Goal: Task Accomplishment & Management: Complete application form

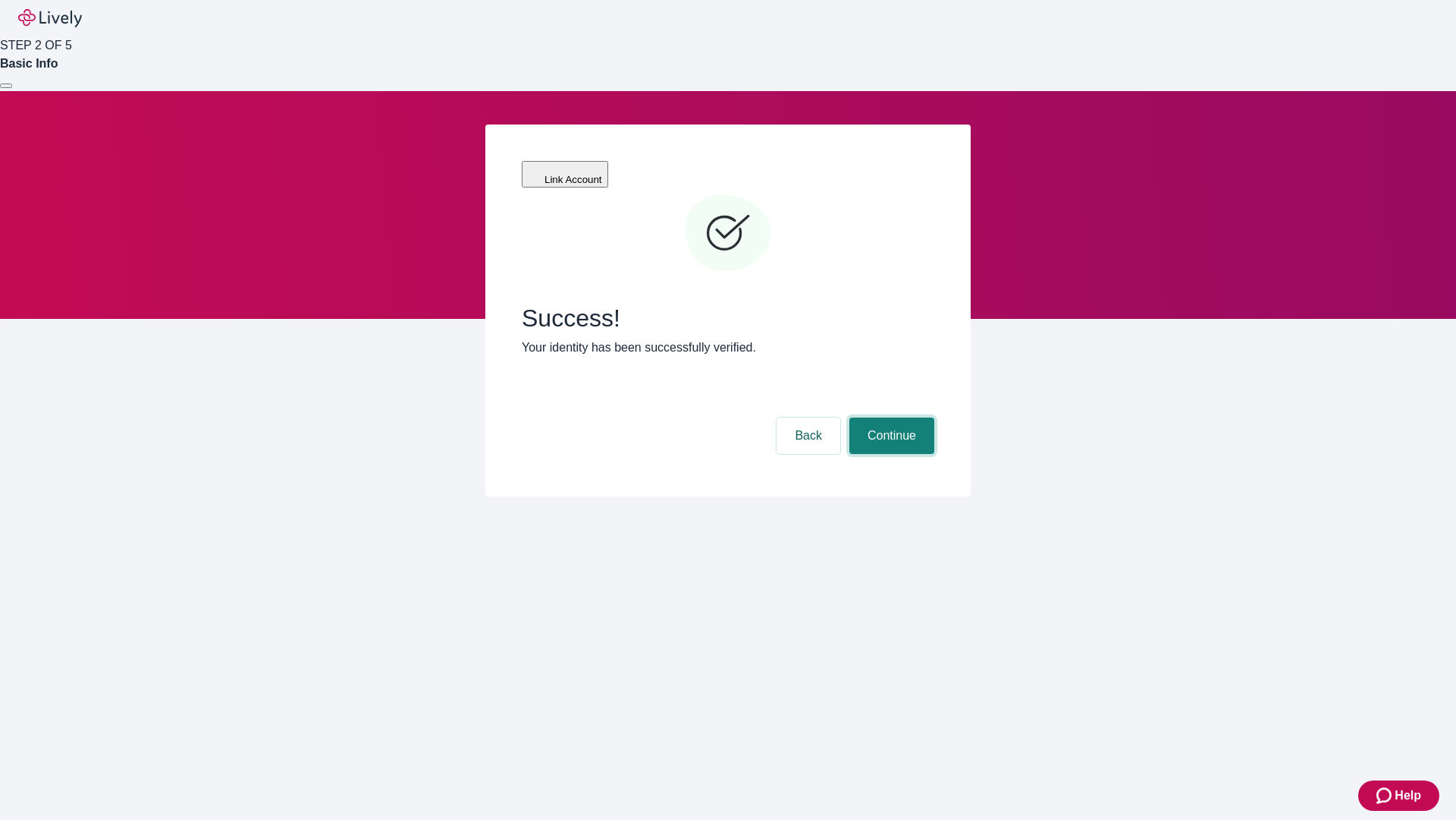
click at [889, 417] on button "Continue" at bounding box center [891, 435] width 85 height 36
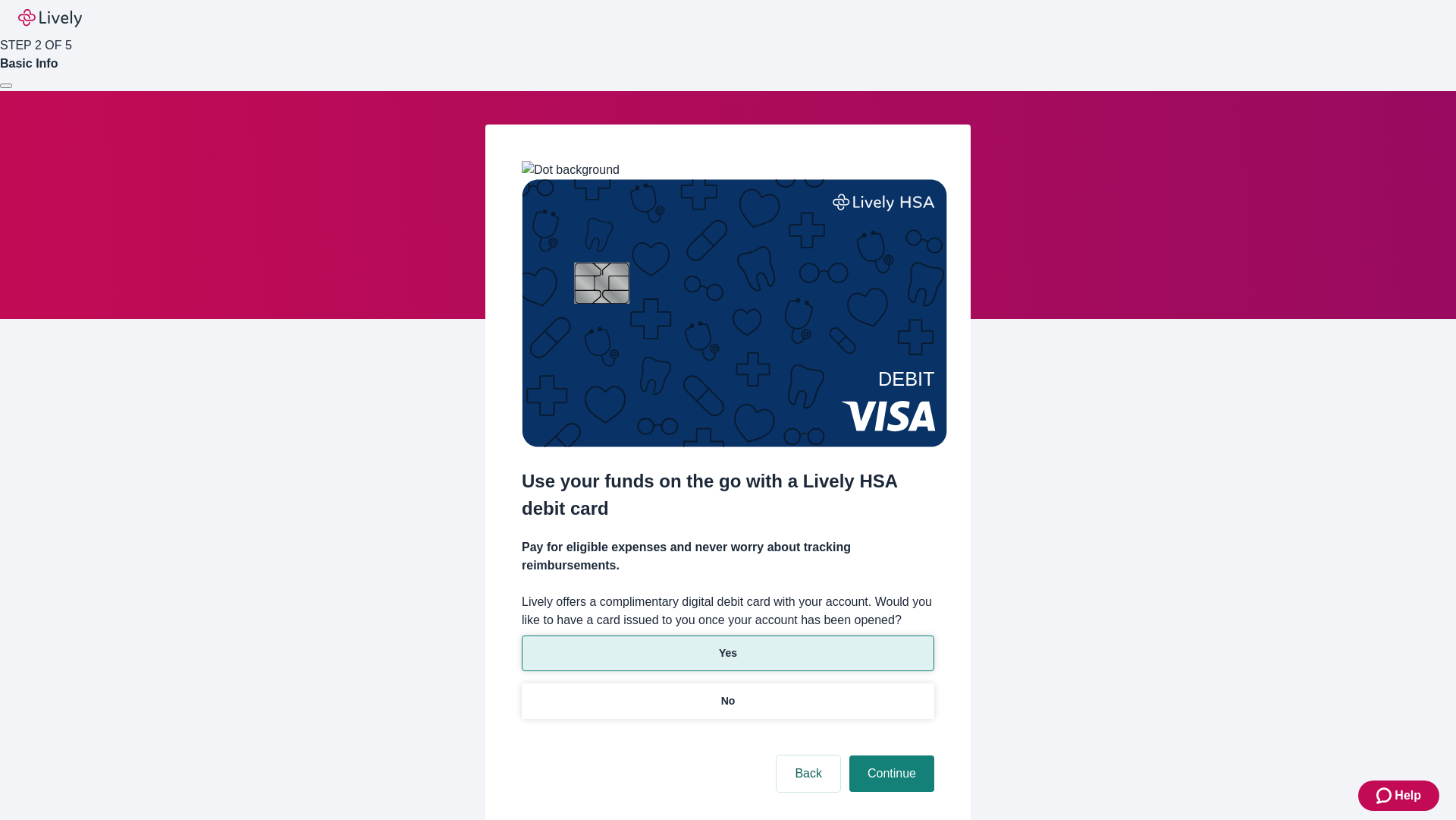
click at [728, 645] on p "Yes" at bounding box center [728, 653] width 19 height 16
click at [889, 755] on button "Continue" at bounding box center [891, 773] width 85 height 36
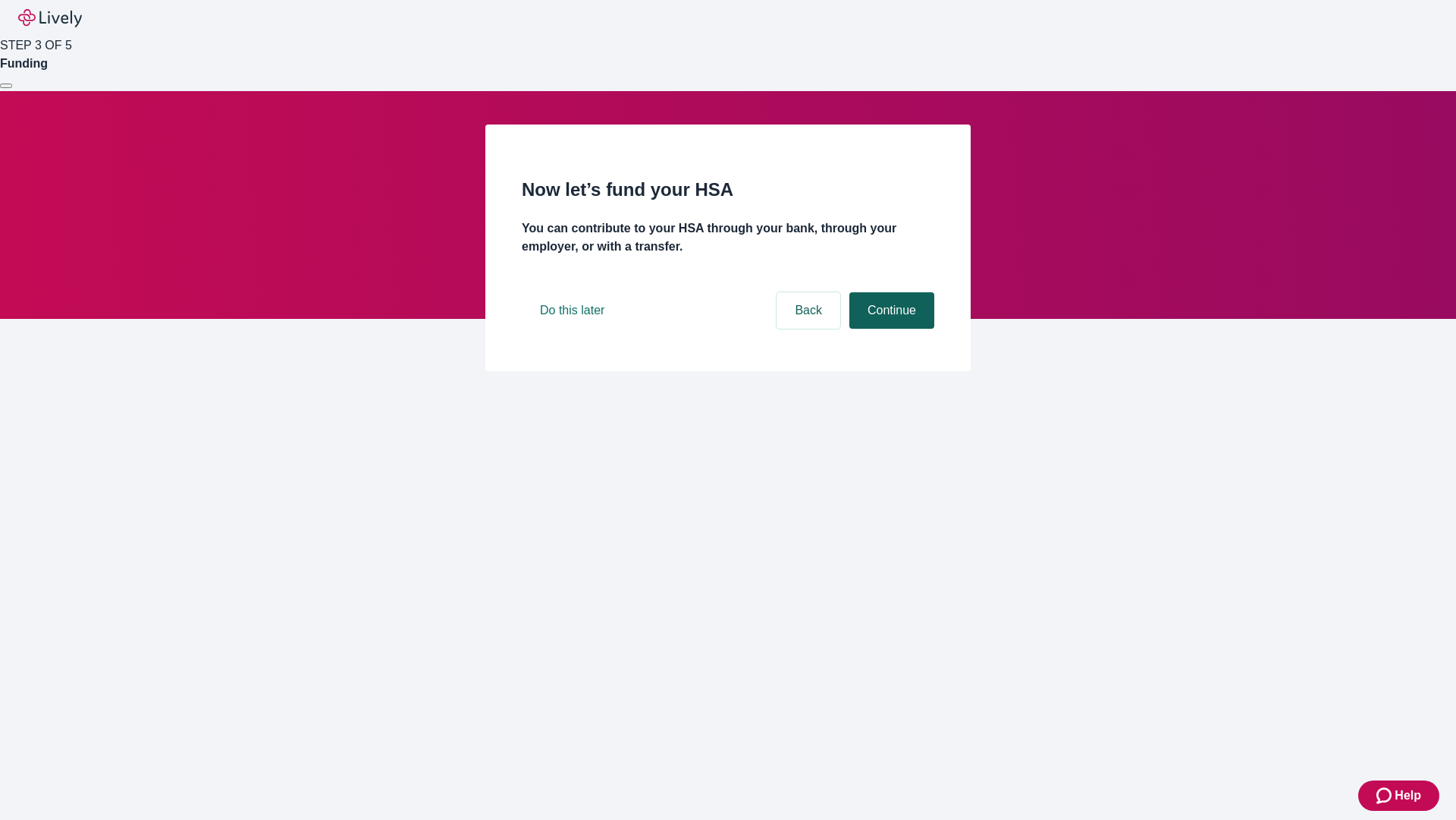
click at [889, 328] on button "Continue" at bounding box center [891, 310] width 85 height 36
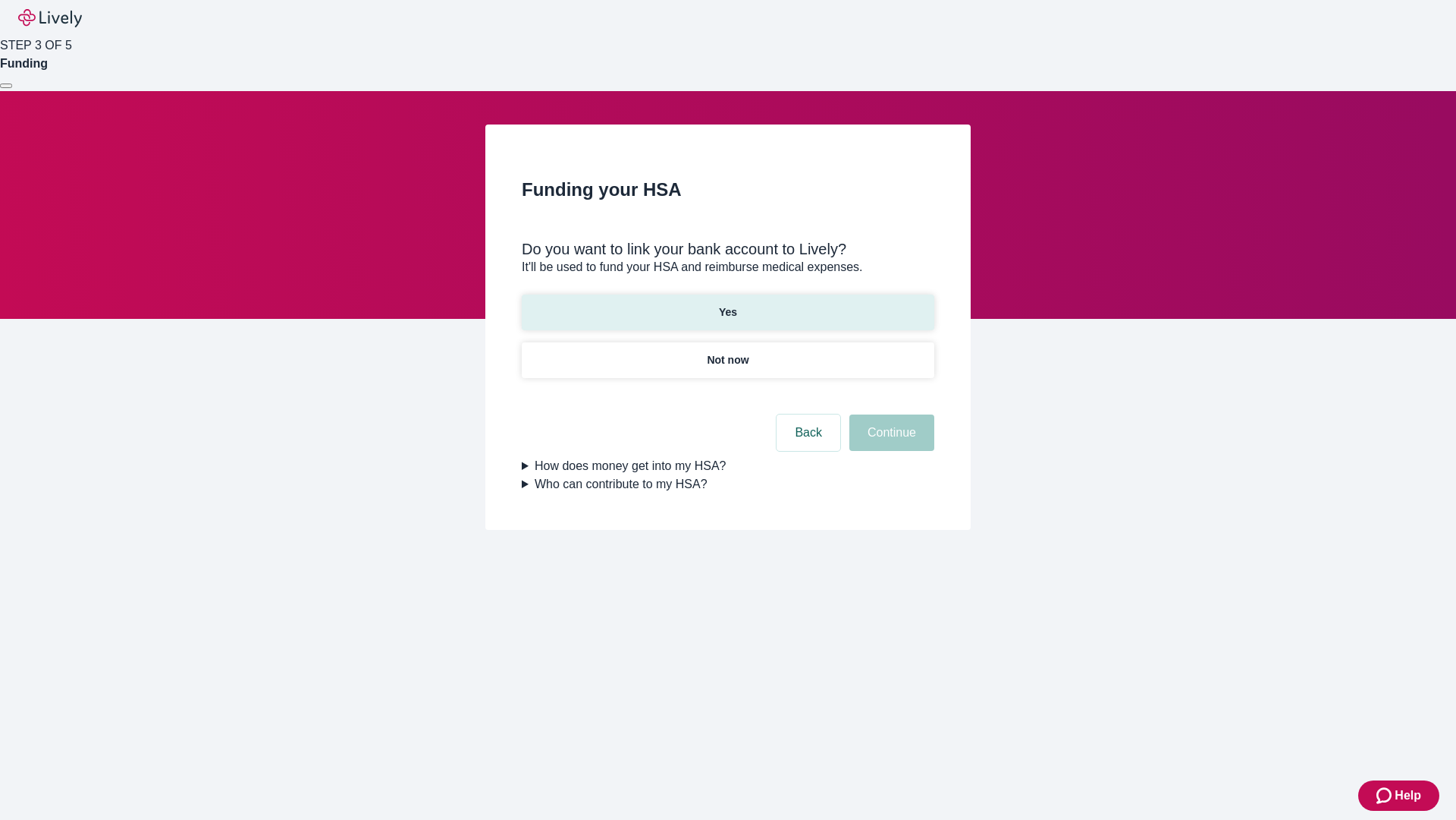
click at [728, 304] on p "Yes" at bounding box center [728, 311] width 19 height 16
click at [889, 415] on button "Continue" at bounding box center [891, 432] width 85 height 36
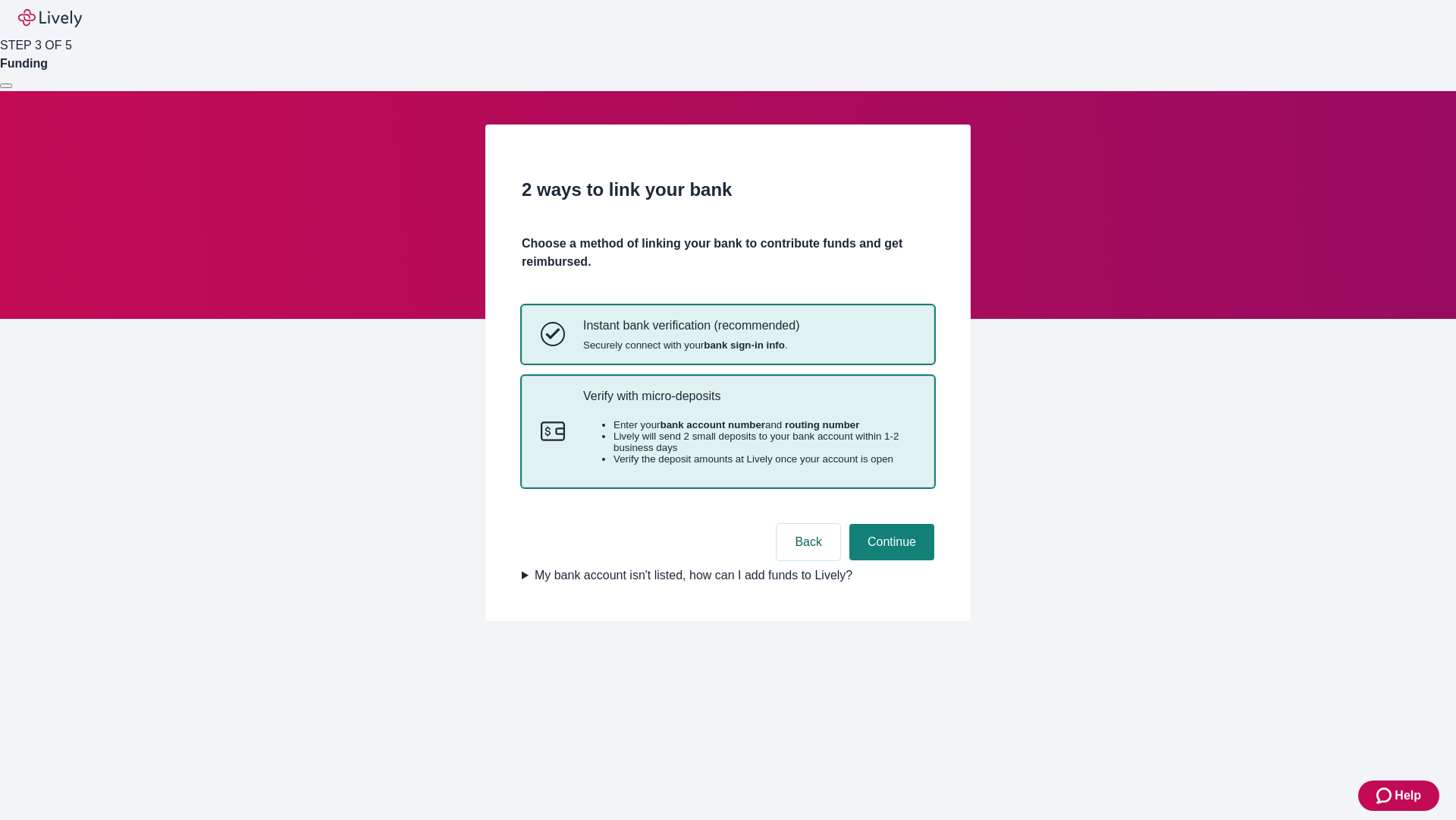
click at [749, 403] on p "Verify with micro-deposits" at bounding box center [750, 396] width 333 height 15
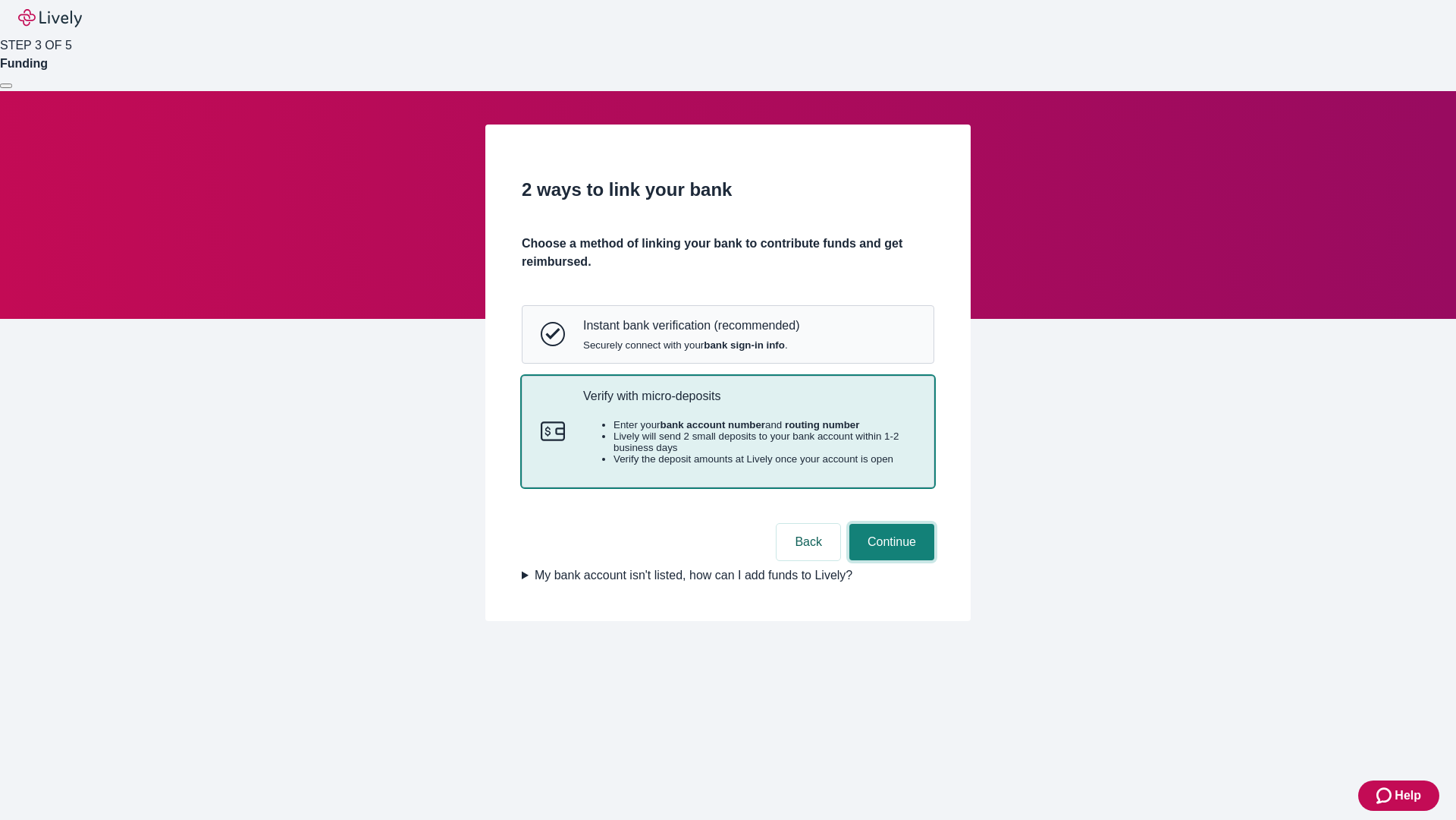
click at [889, 560] on button "Continue" at bounding box center [891, 541] width 85 height 36
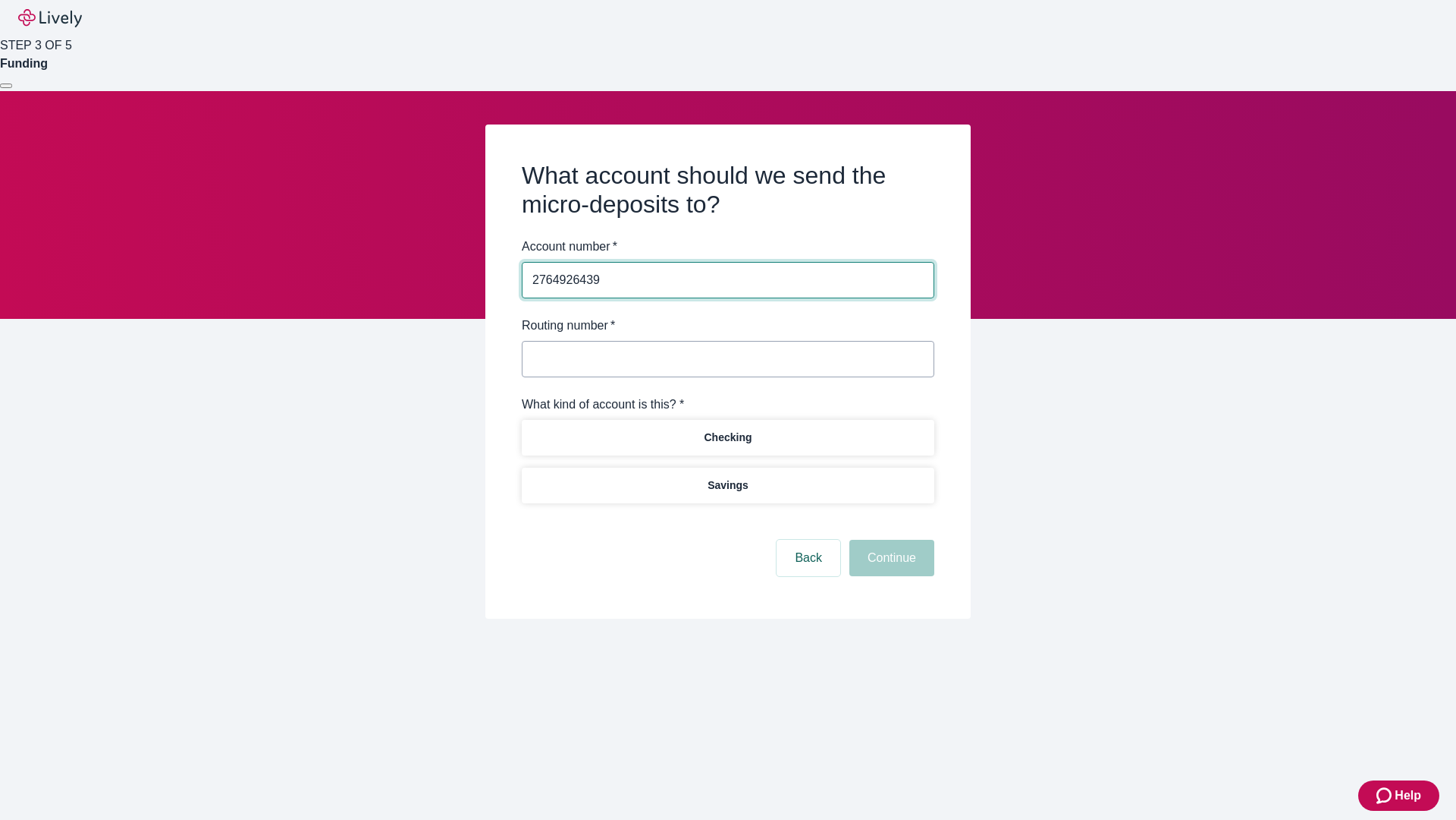
type input "2764926439"
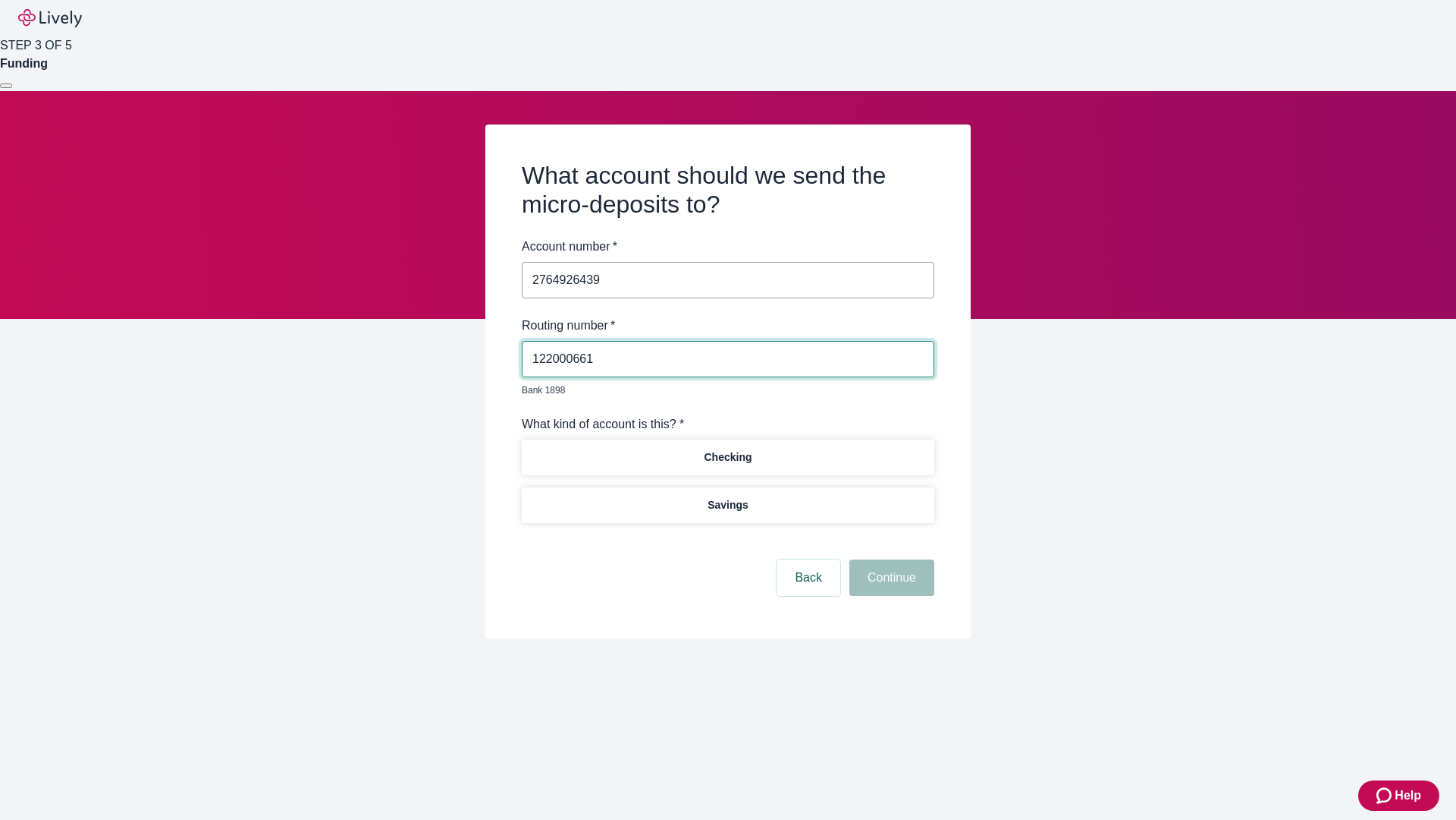
type input "122000661"
click at [728, 449] on p "Checking" at bounding box center [727, 456] width 47 height 16
click at [889, 560] on button "Continue" at bounding box center [891, 577] width 85 height 36
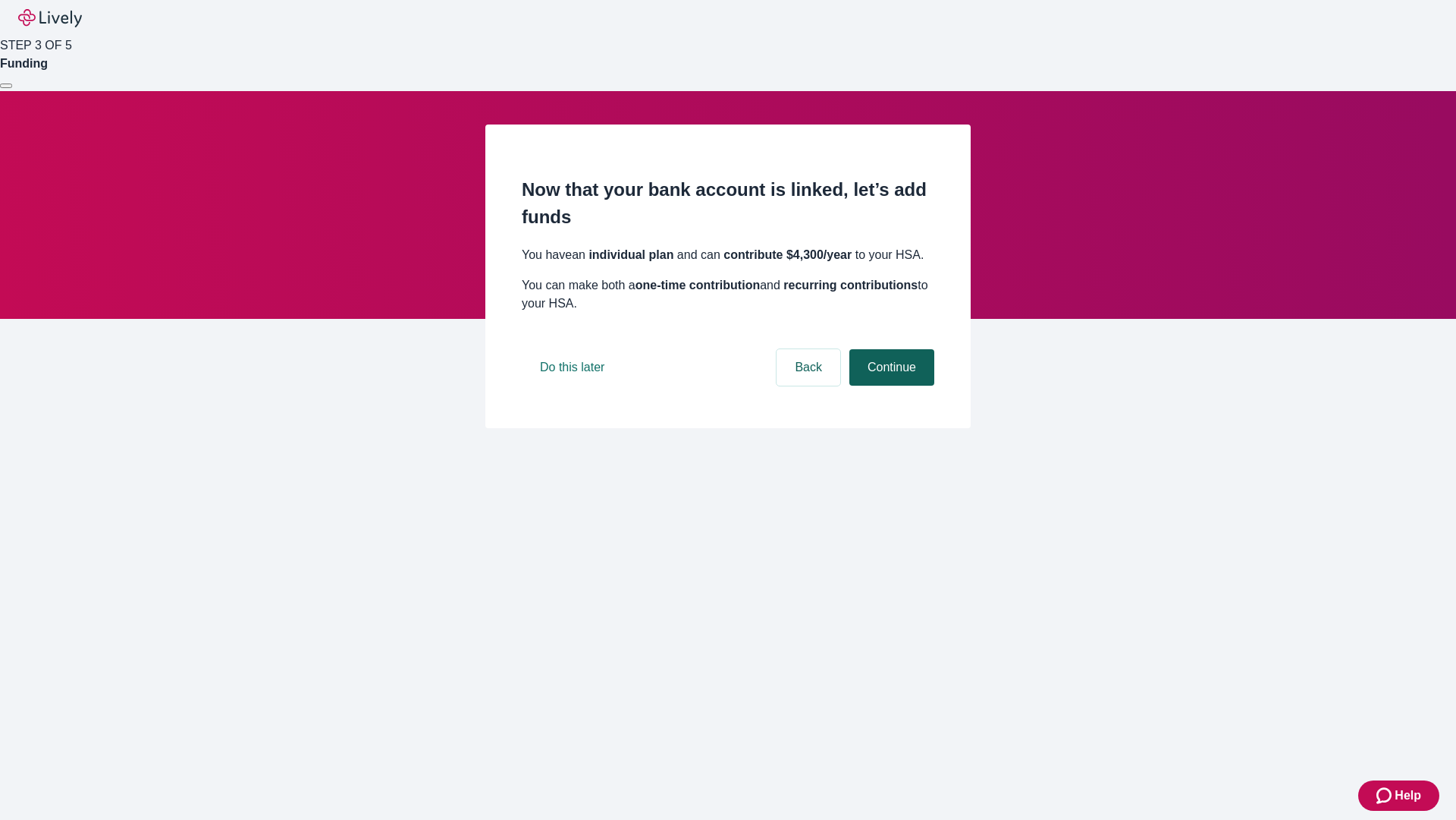
click at [889, 386] on button "Continue" at bounding box center [891, 366] width 85 height 36
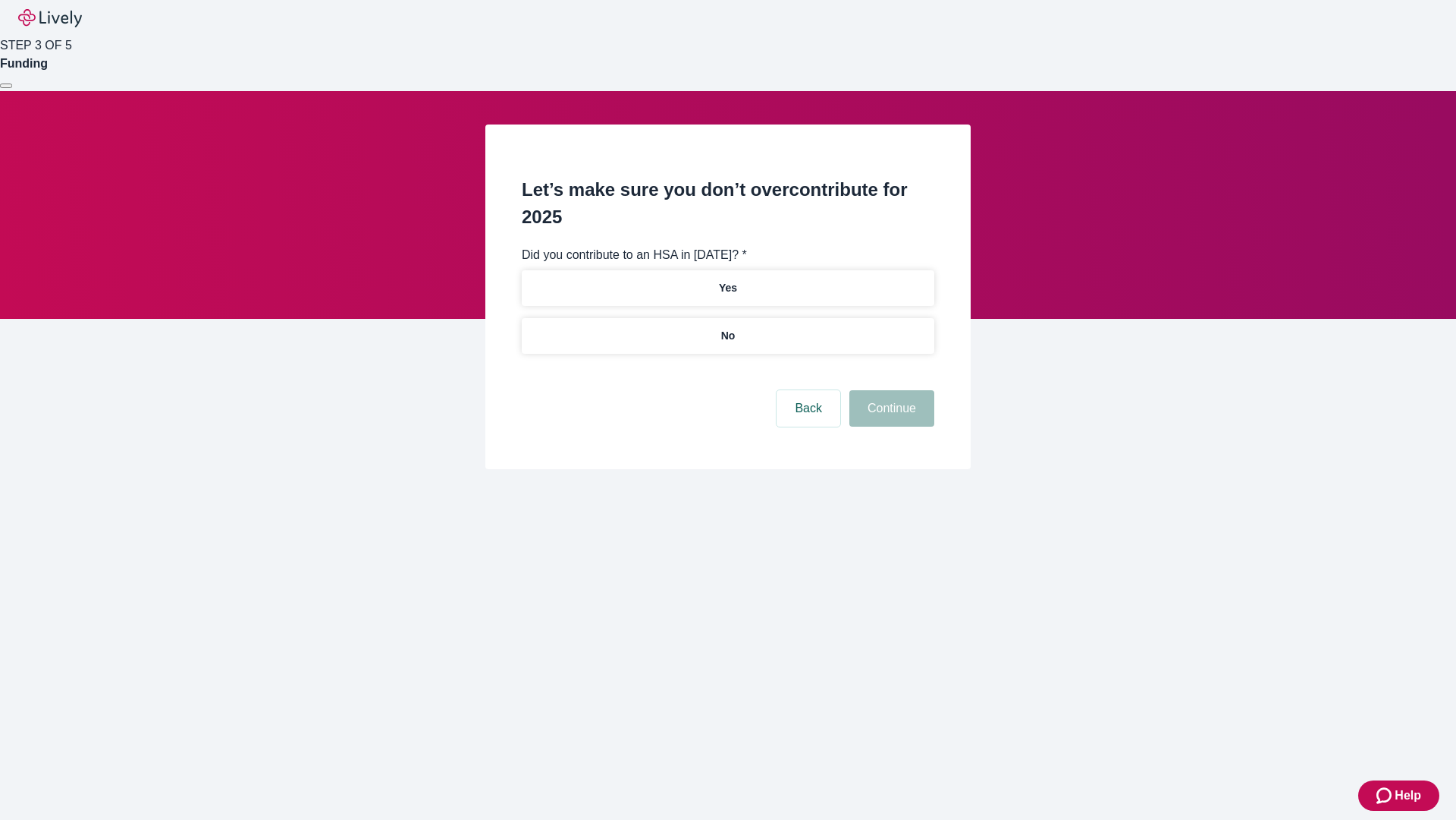
click at [728, 328] on p "No" at bounding box center [728, 336] width 15 height 16
click at [889, 390] on button "Continue" at bounding box center [891, 408] width 85 height 36
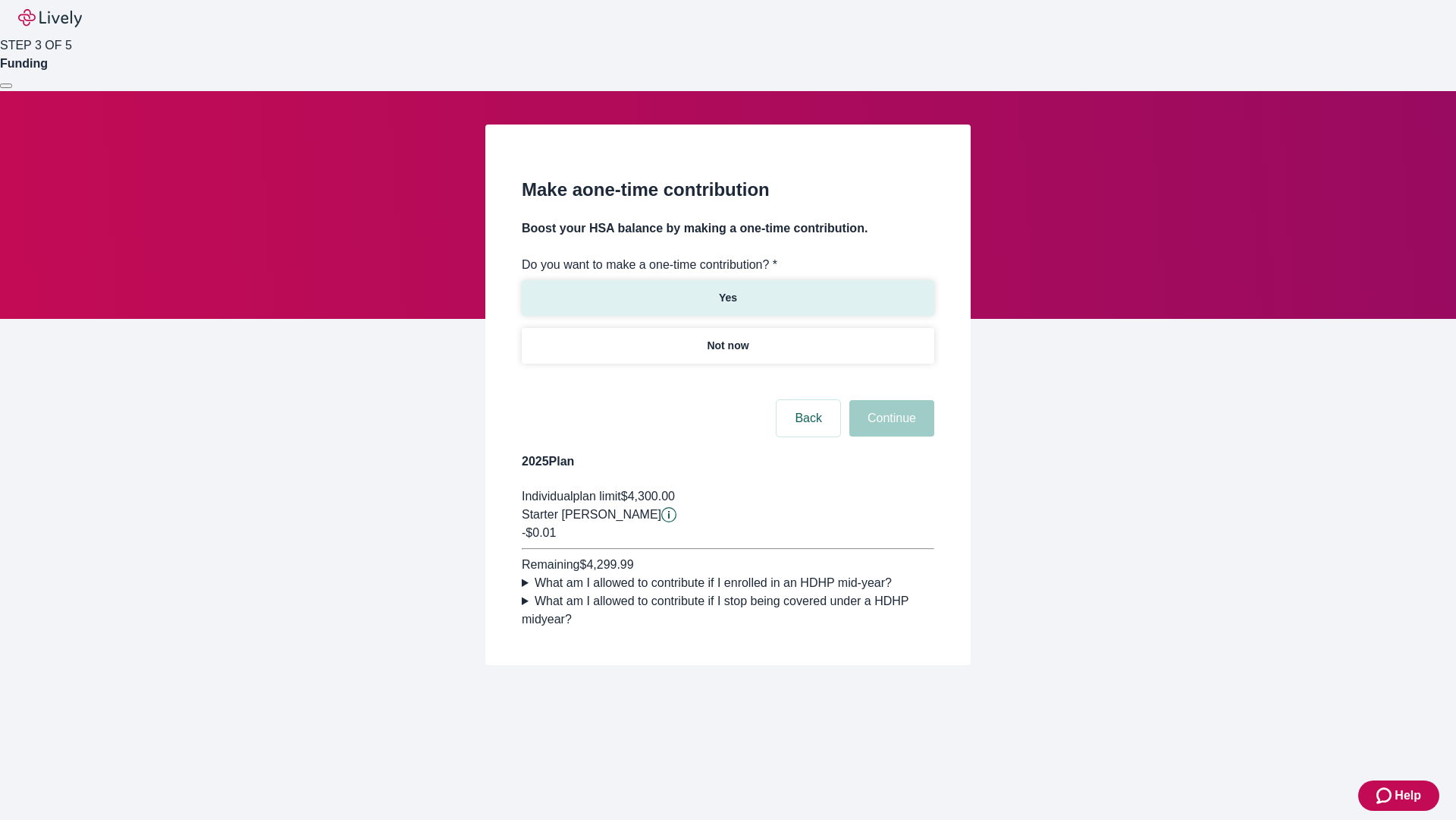
click at [728, 290] on p "Yes" at bounding box center [728, 298] width 19 height 16
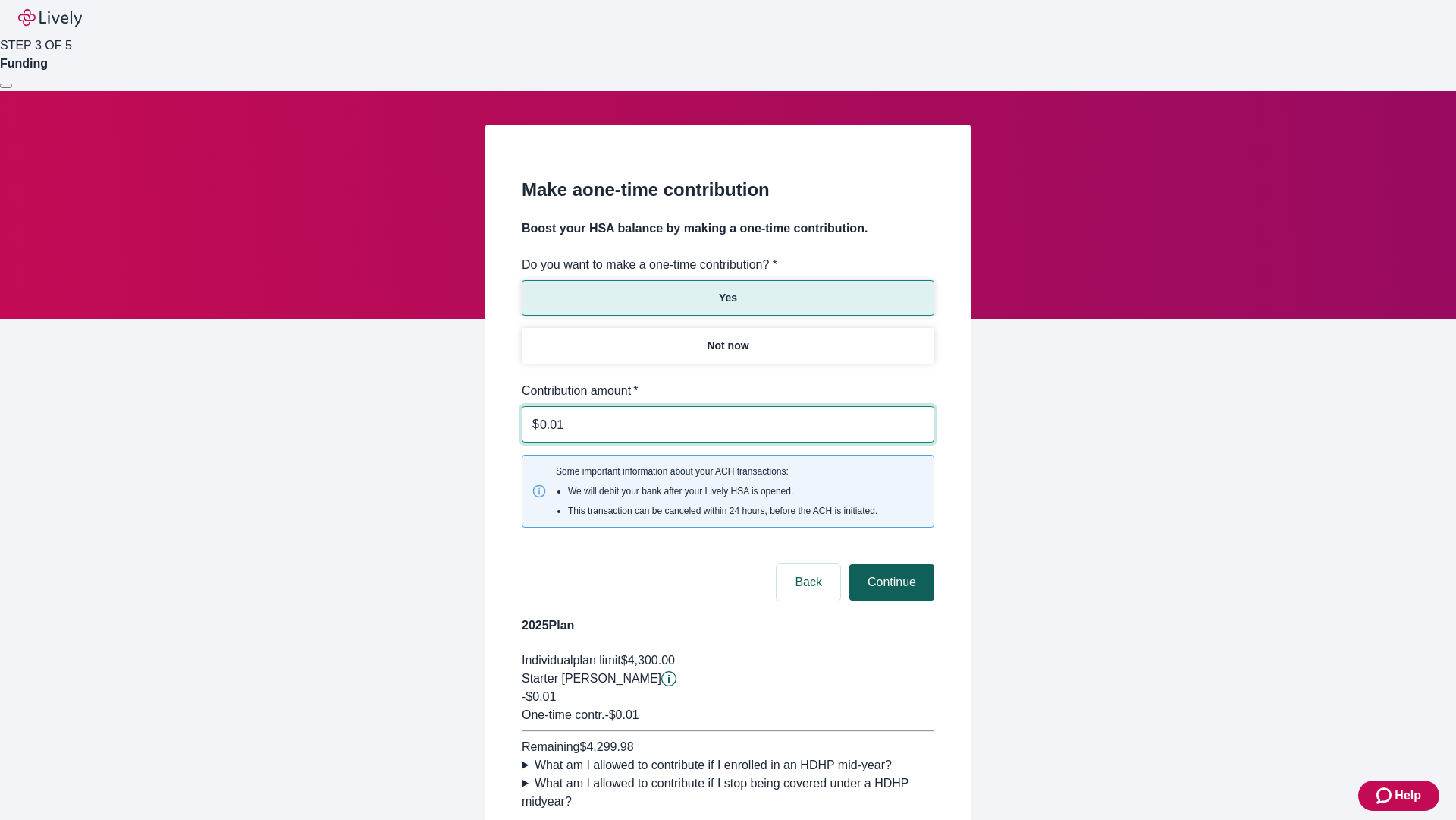
click at [889, 563] on button "Continue" at bounding box center [891, 581] width 85 height 36
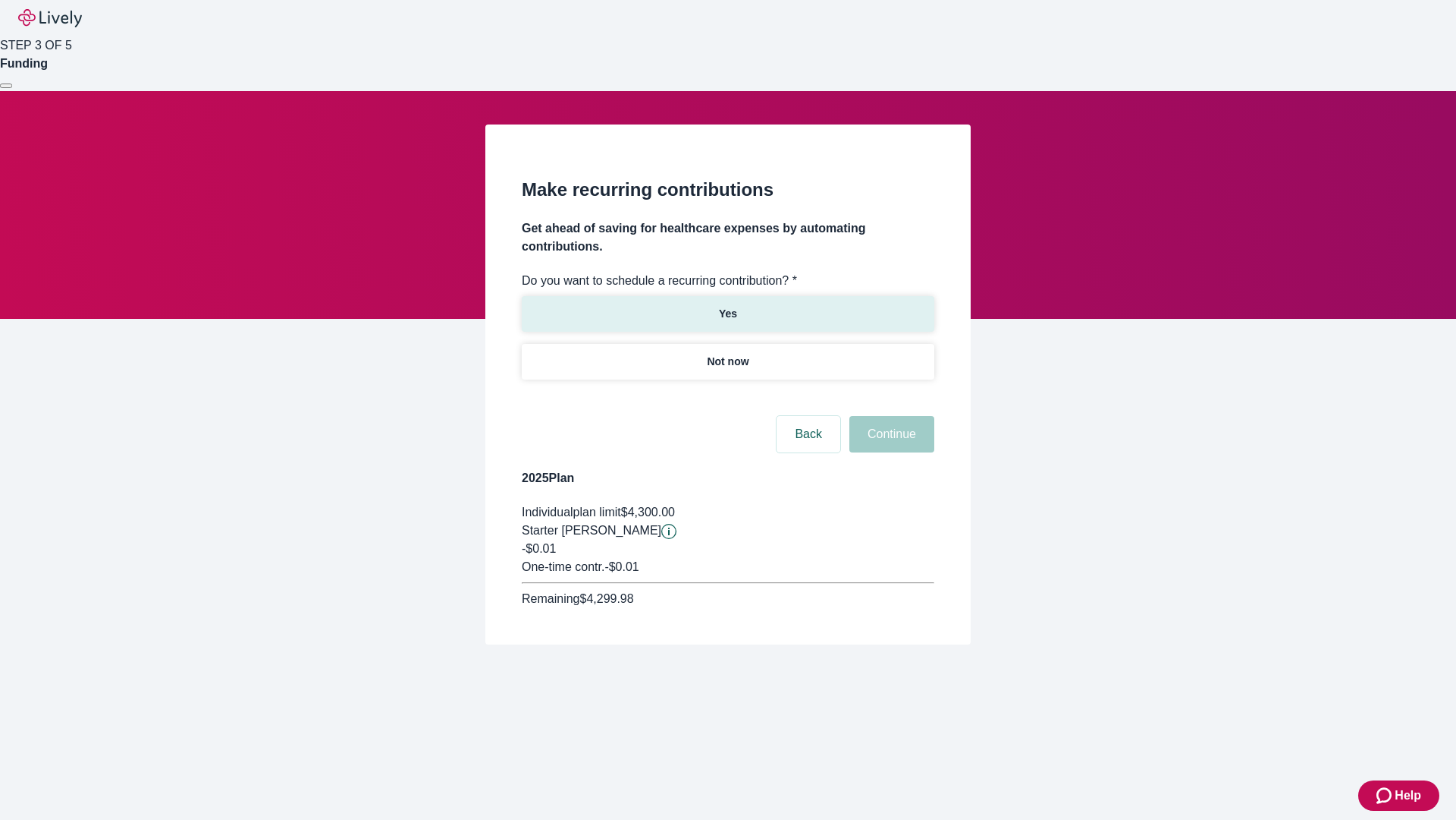
click at [728, 306] on p "Yes" at bounding box center [728, 313] width 19 height 16
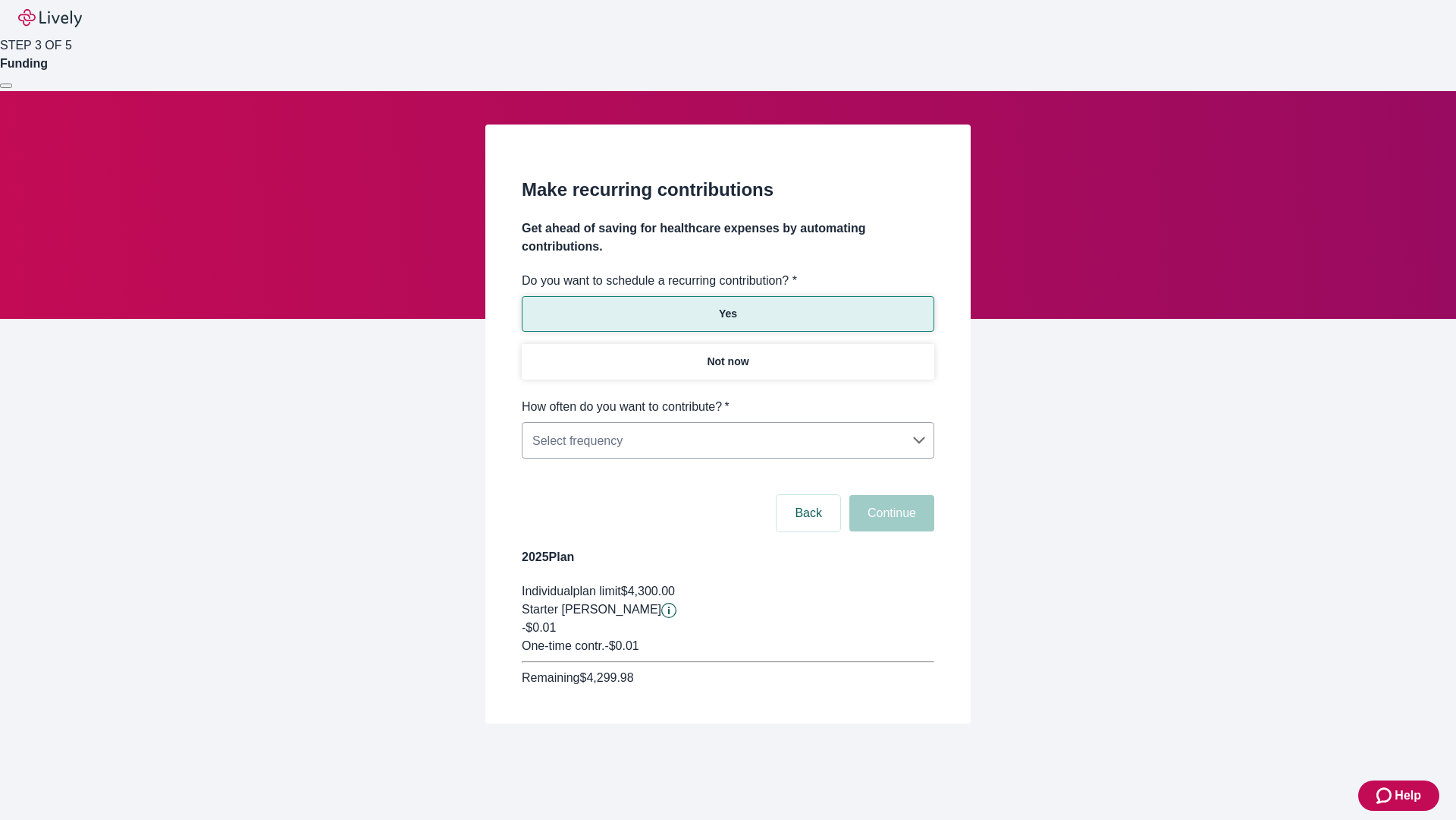
click at [728, 398] on body "Help STEP 3 OF 5 Funding Make recurring contributions Get ahead of saving for h…" at bounding box center [728, 398] width 1456 height 796
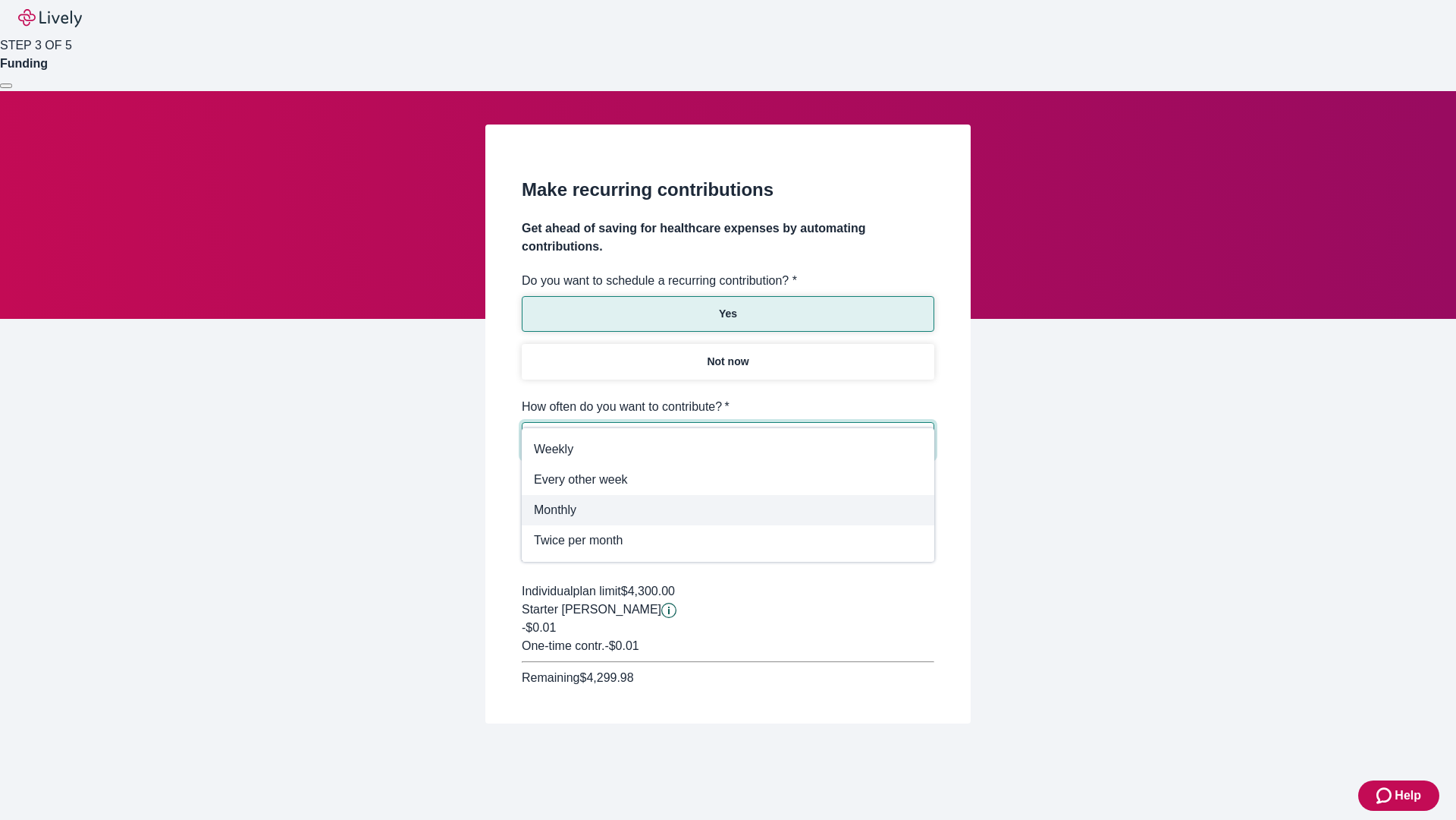
click at [728, 510] on span "Monthly" at bounding box center [728, 510] width 388 height 19
type input "Monthly"
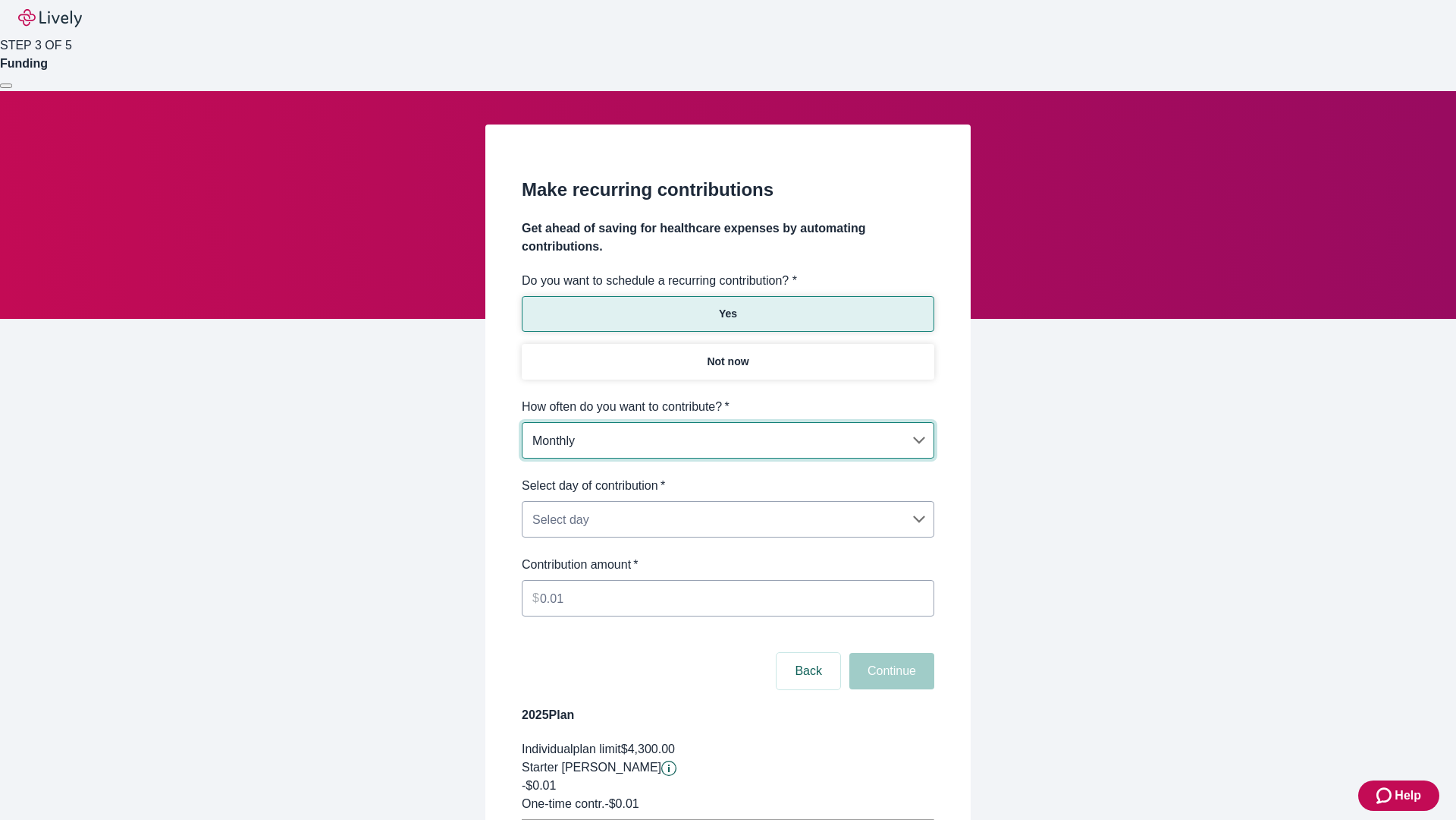
click at [728, 477] on body "Help STEP 3 OF 5 Funding Make recurring contributions Get ahead of saving for h…" at bounding box center [728, 477] width 1456 height 954
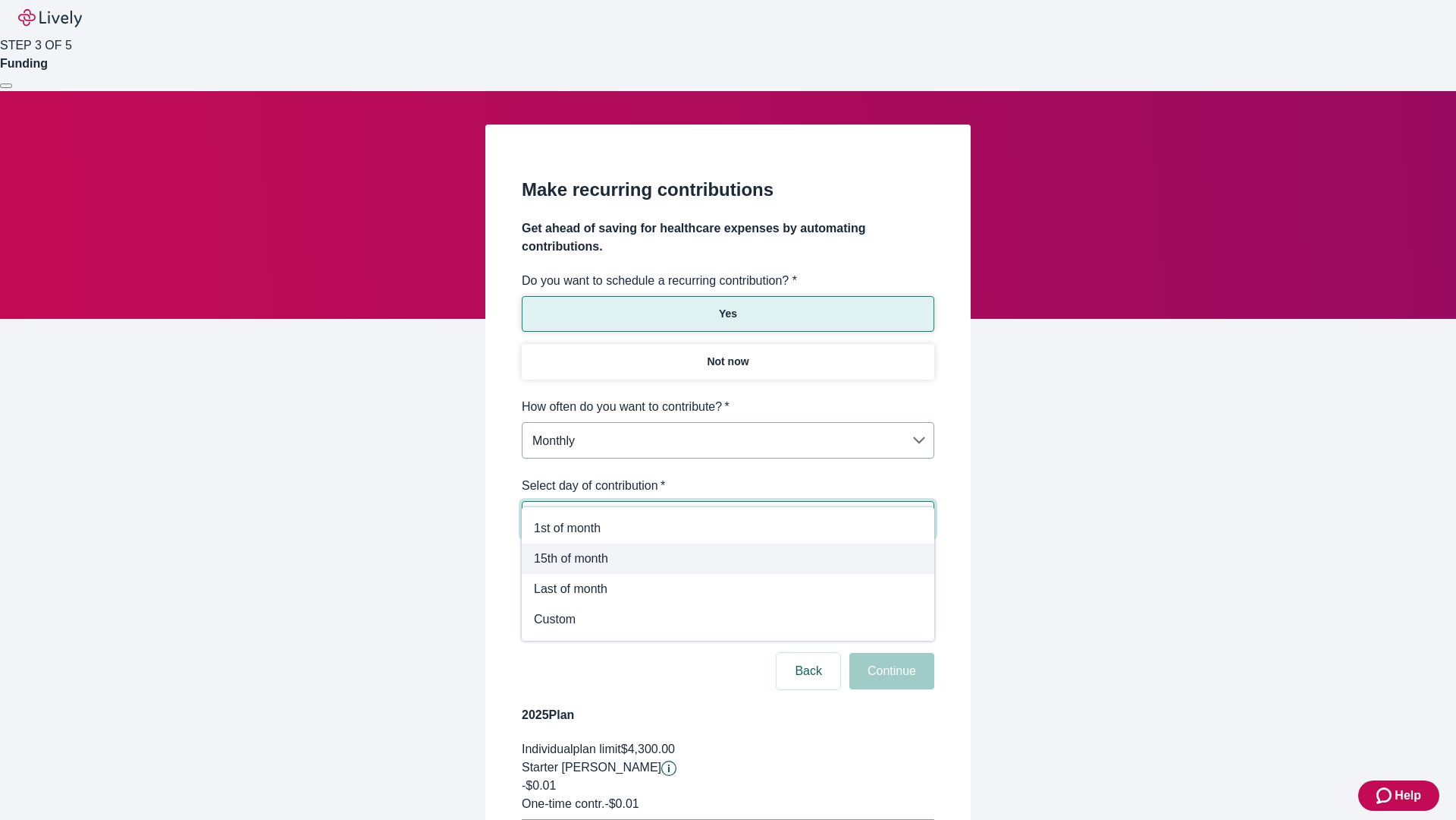
click at [728, 559] on span "15th of month" at bounding box center [728, 559] width 388 height 19
type input "Monthly15th"
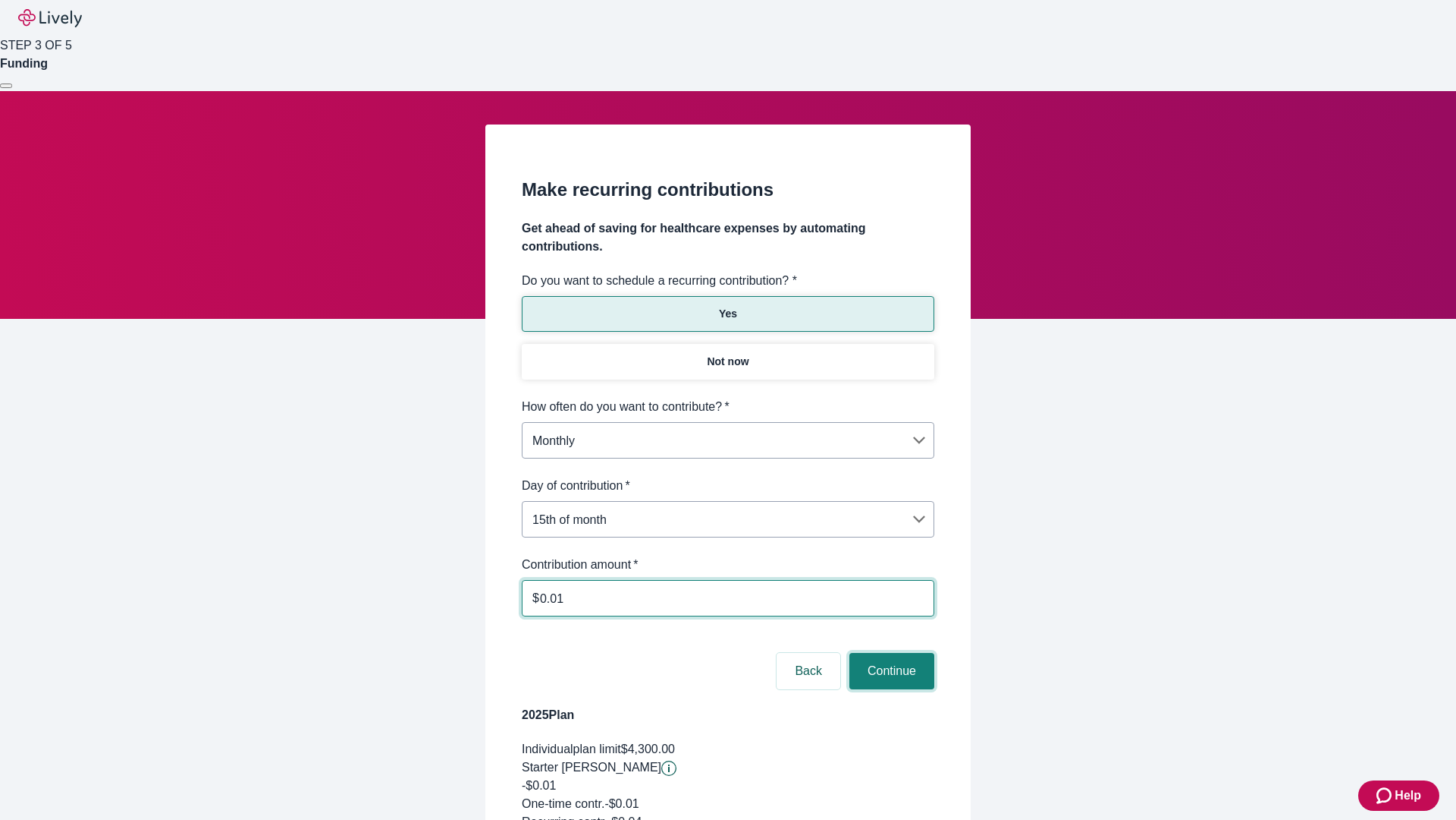
click at [889, 653] on button "Continue" at bounding box center [891, 670] width 85 height 36
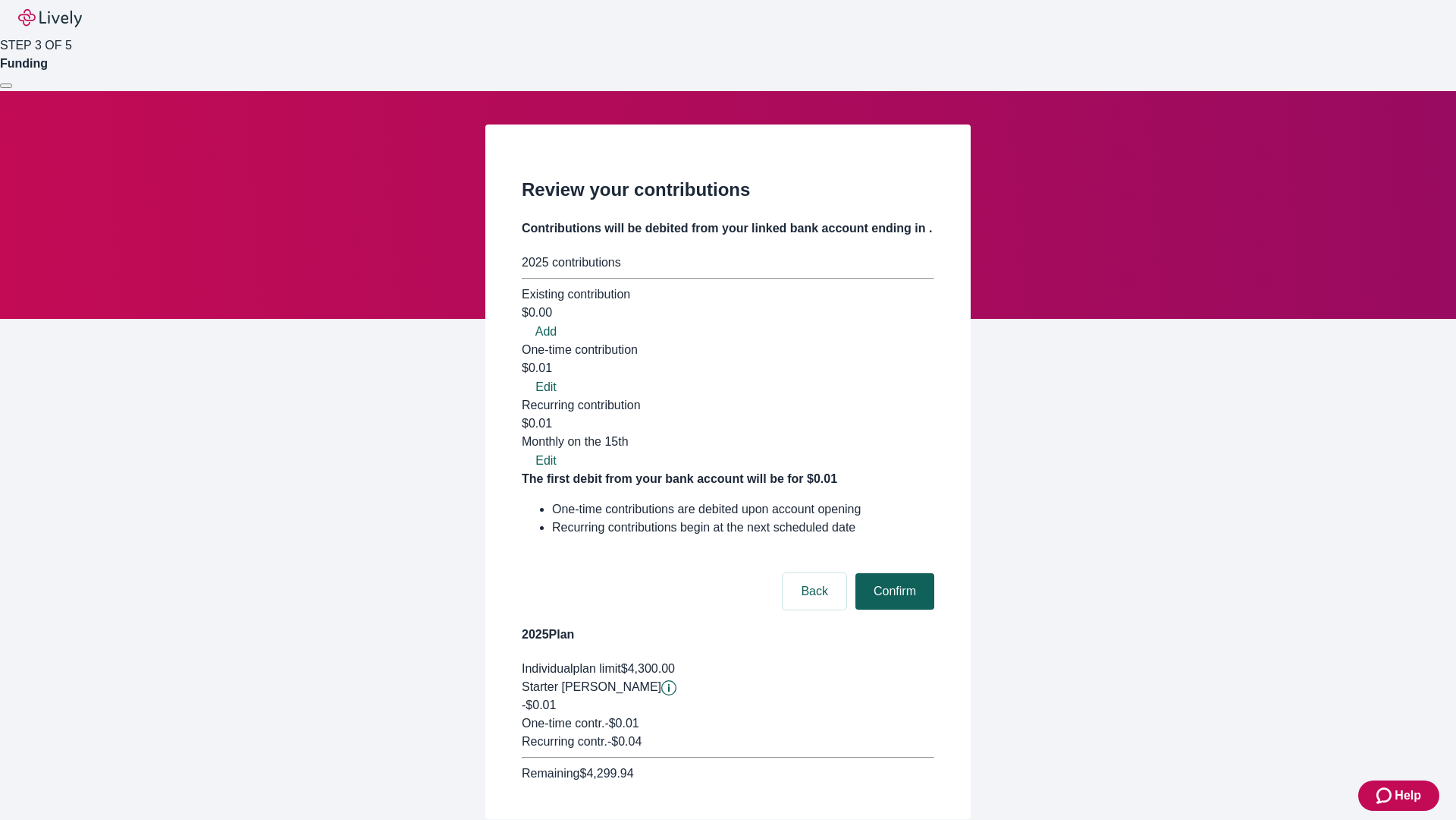
click at [893, 573] on button "Confirm" at bounding box center [895, 590] width 79 height 36
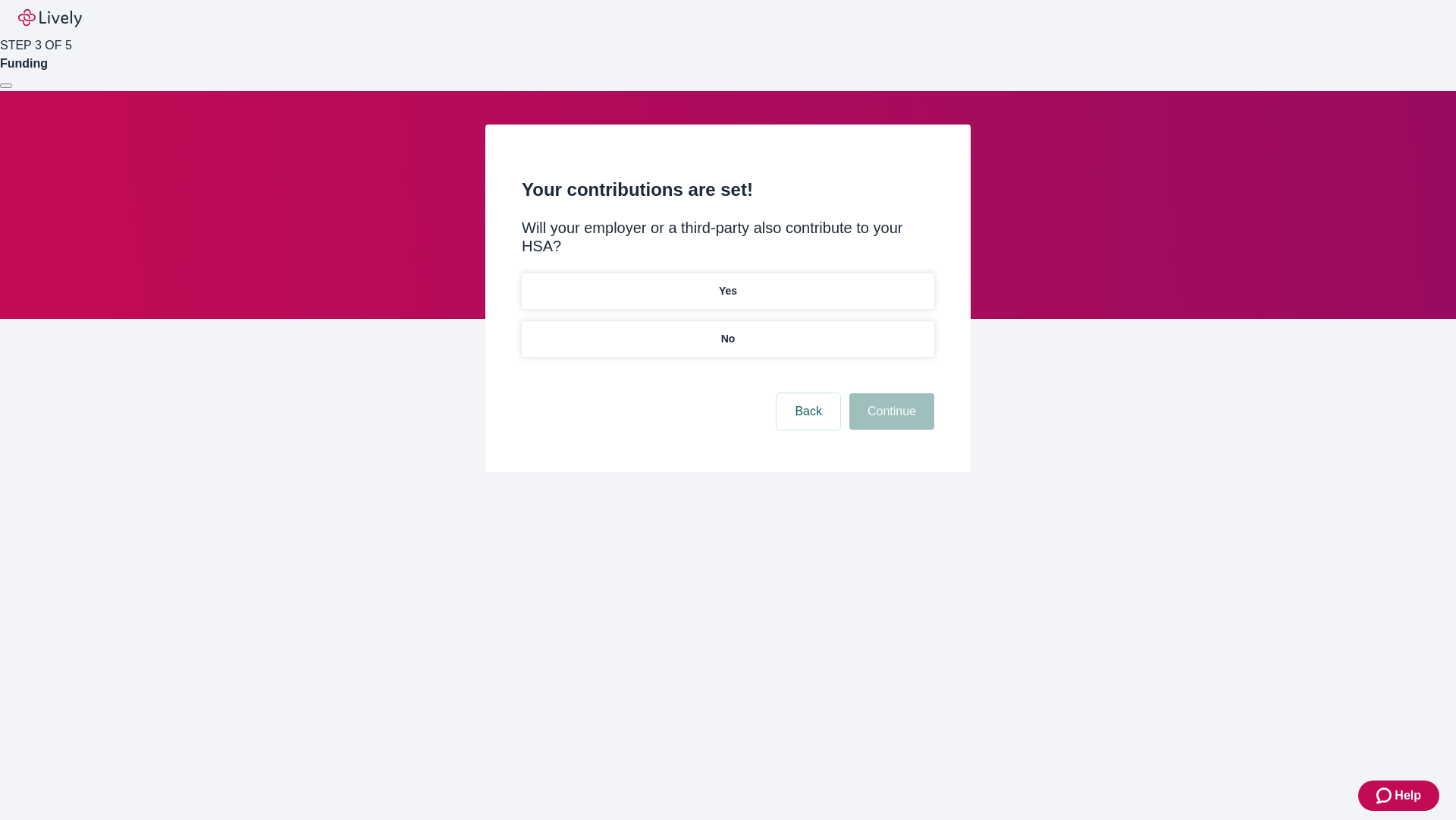
click at [728, 283] on p "Yes" at bounding box center [728, 290] width 19 height 16
click at [889, 393] on button "Continue" at bounding box center [891, 411] width 85 height 36
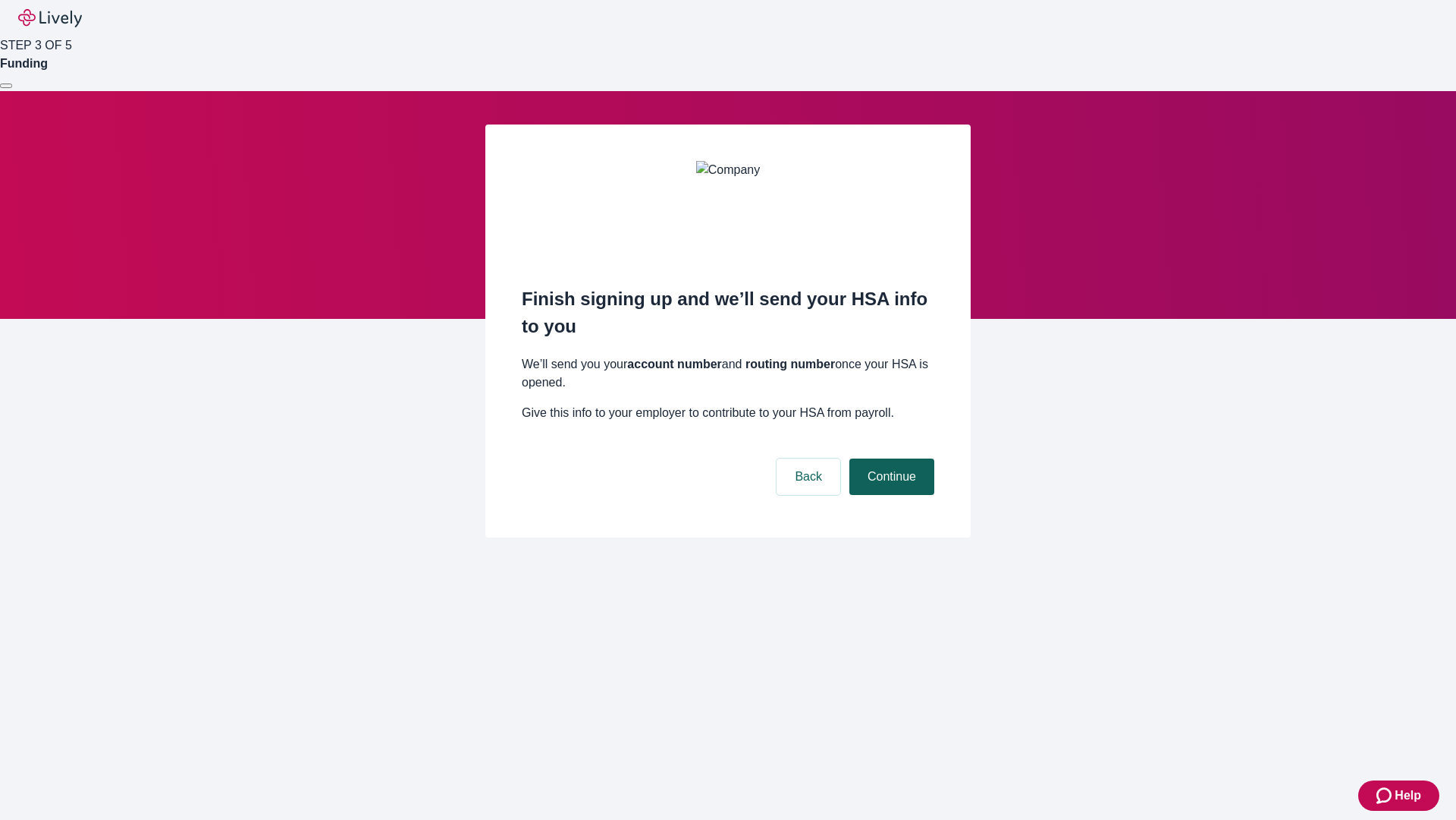
click at [889, 458] on button "Continue" at bounding box center [891, 476] width 85 height 36
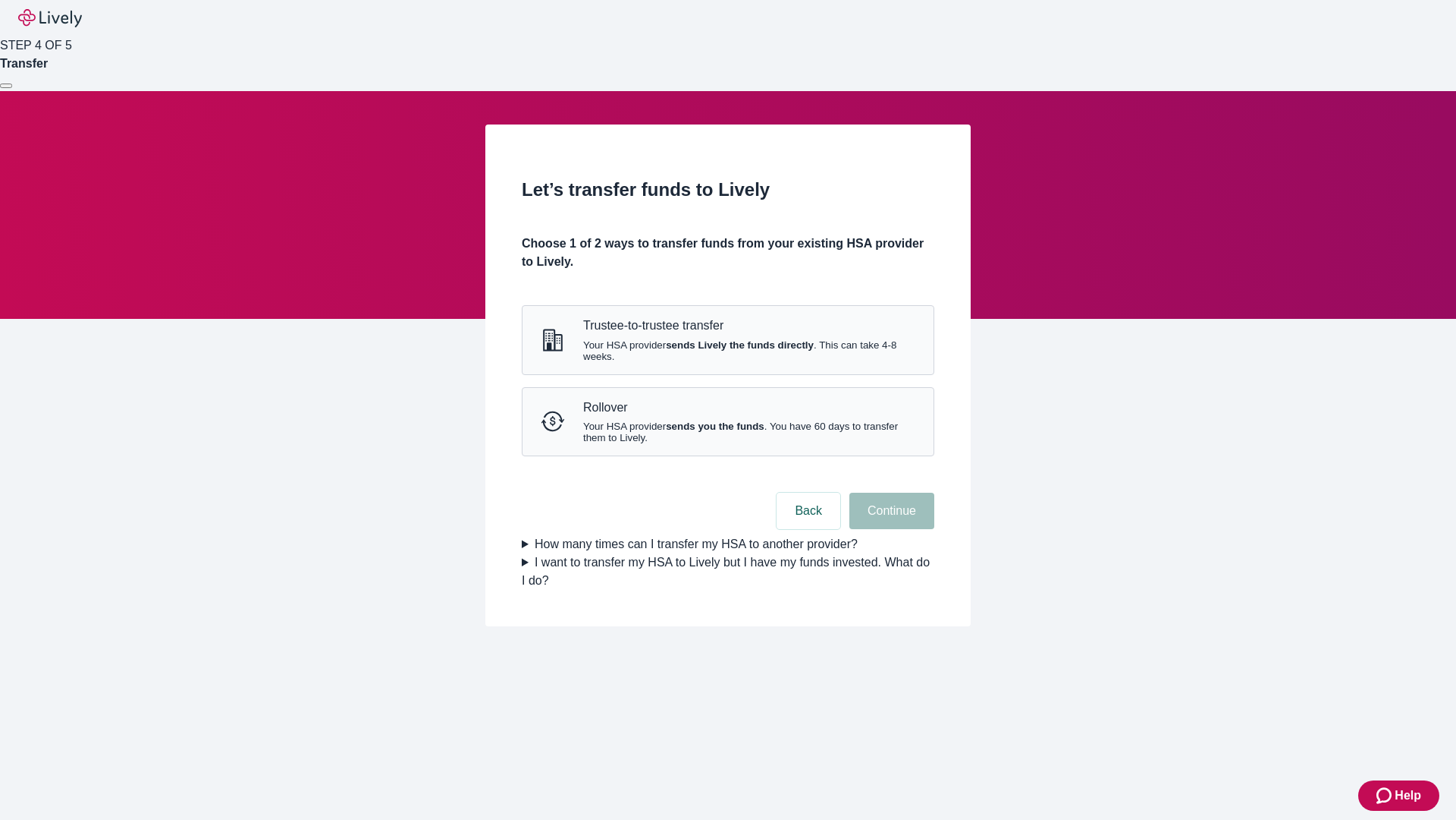
click at [728, 350] on strong "sends Lively the funds directly" at bounding box center [740, 345] width 148 height 11
click at [889, 529] on button "Continue" at bounding box center [891, 510] width 85 height 36
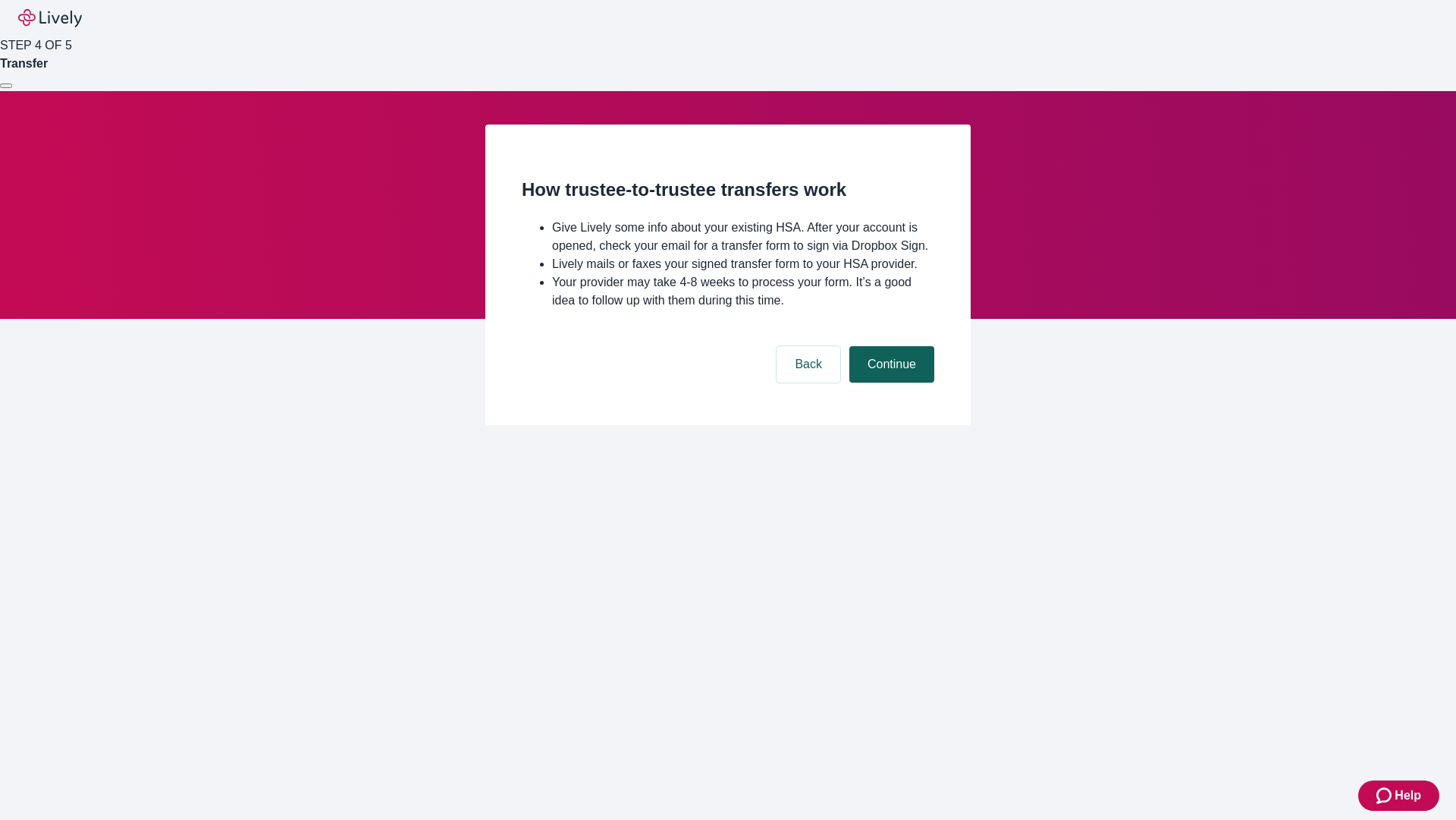
click at [889, 382] on button "Continue" at bounding box center [891, 364] width 85 height 36
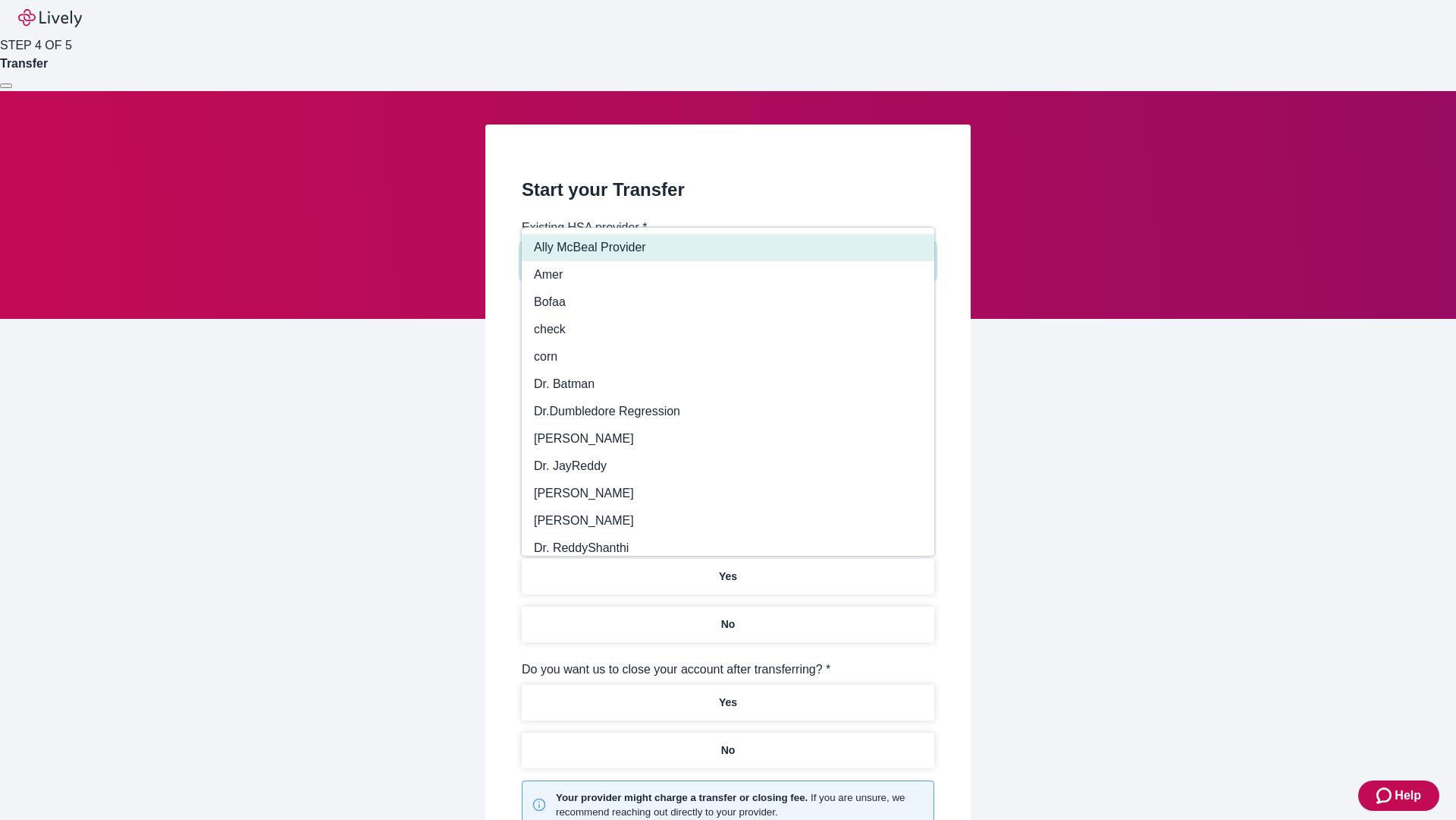
type input "Other"
type input "Health Equity"
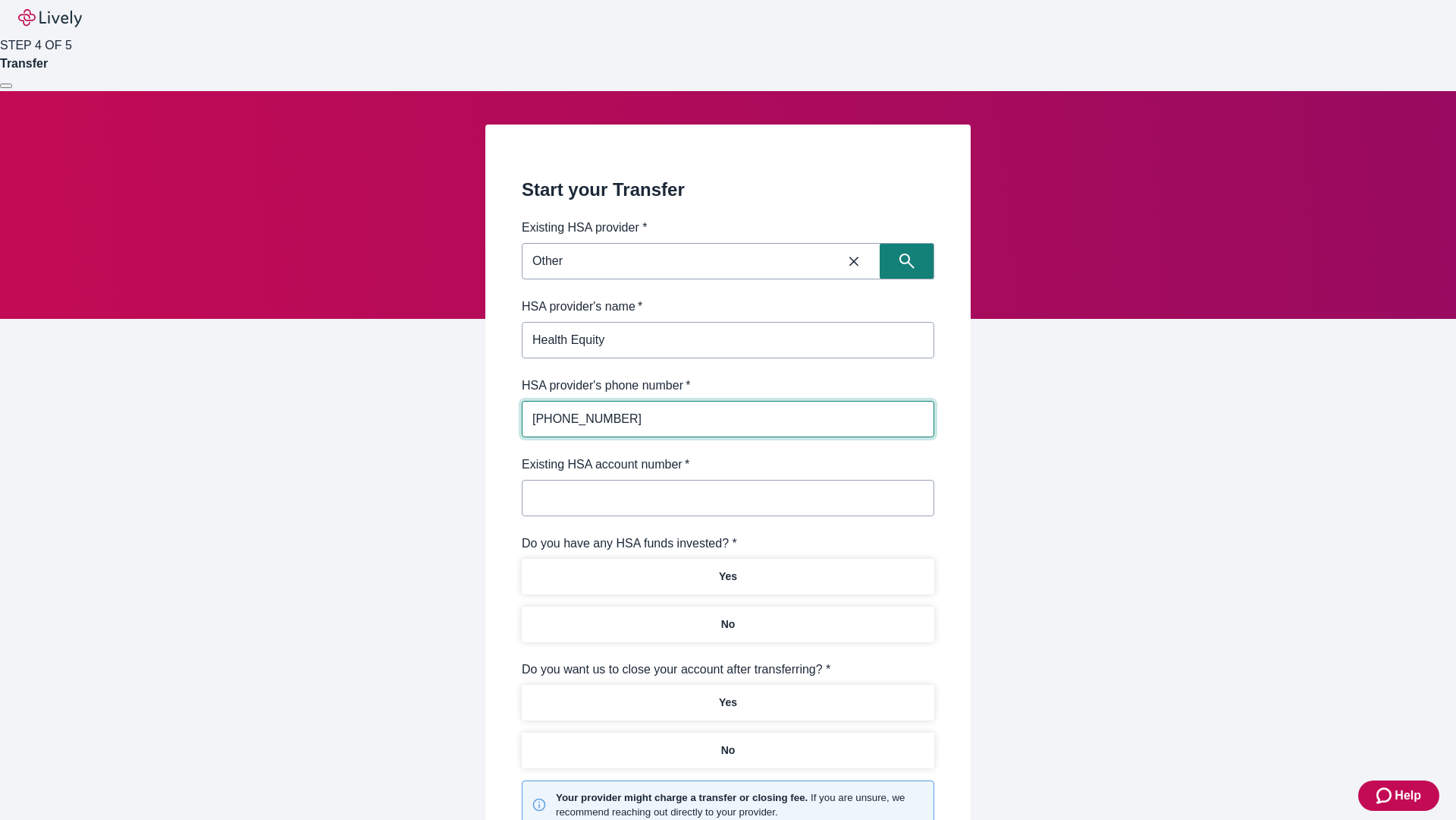
type input "[PHONE_NUMBER]"
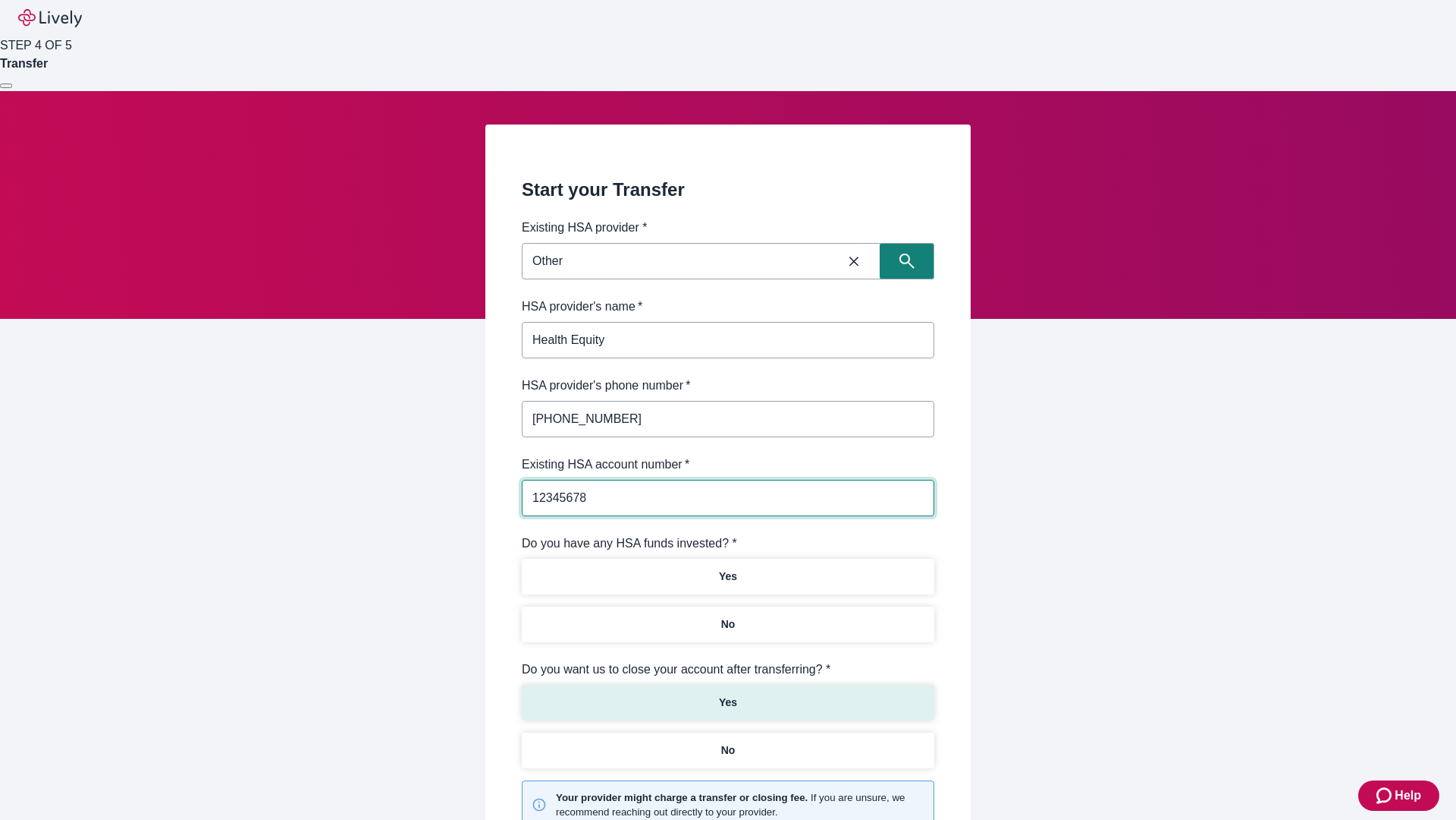
type input "12345678"
click at [728, 616] on p "No" at bounding box center [728, 624] width 15 height 16
click at [728, 694] on p "Yes" at bounding box center [728, 702] width 19 height 16
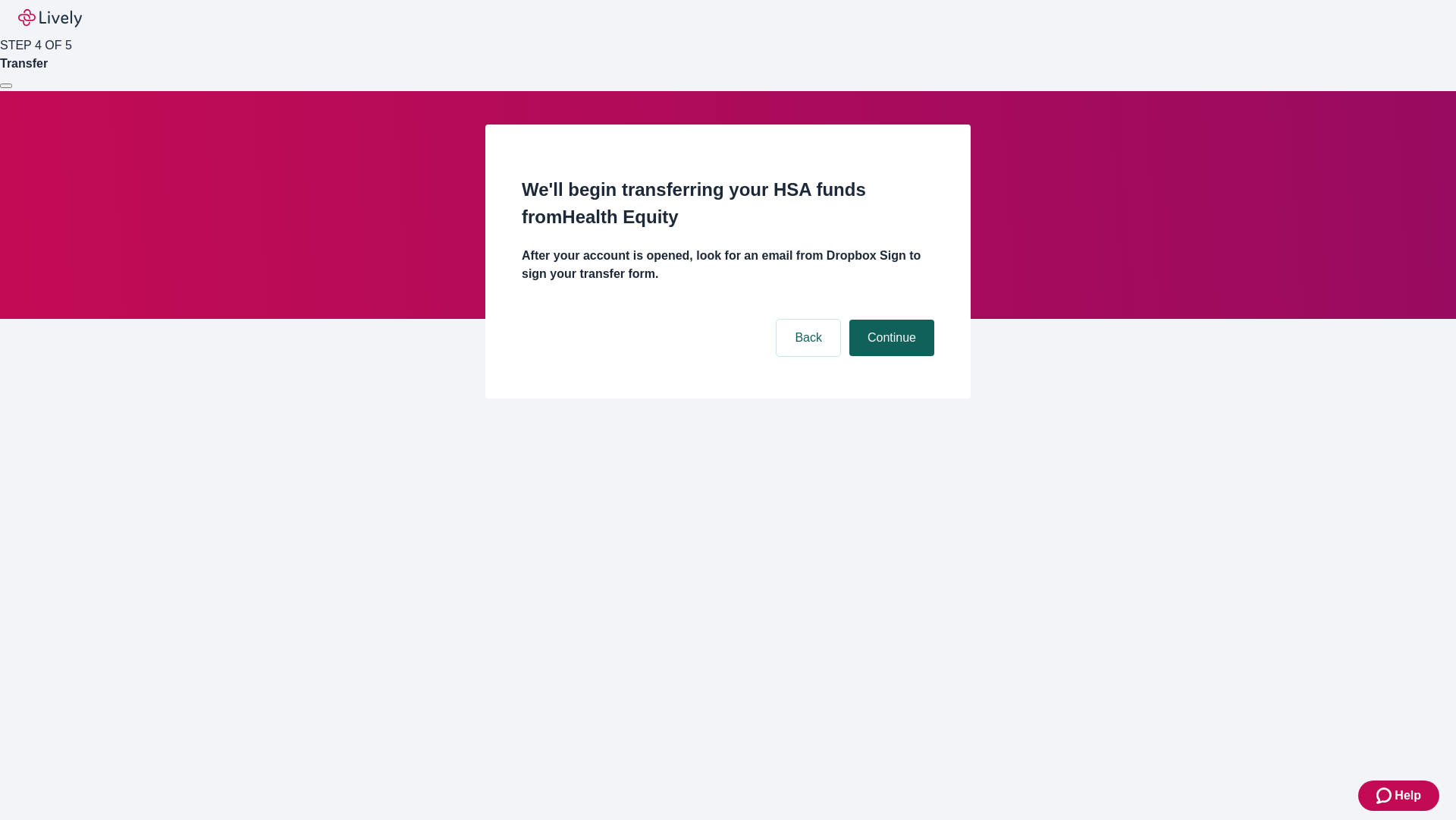
click at [889, 320] on button "Continue" at bounding box center [891, 337] width 85 height 36
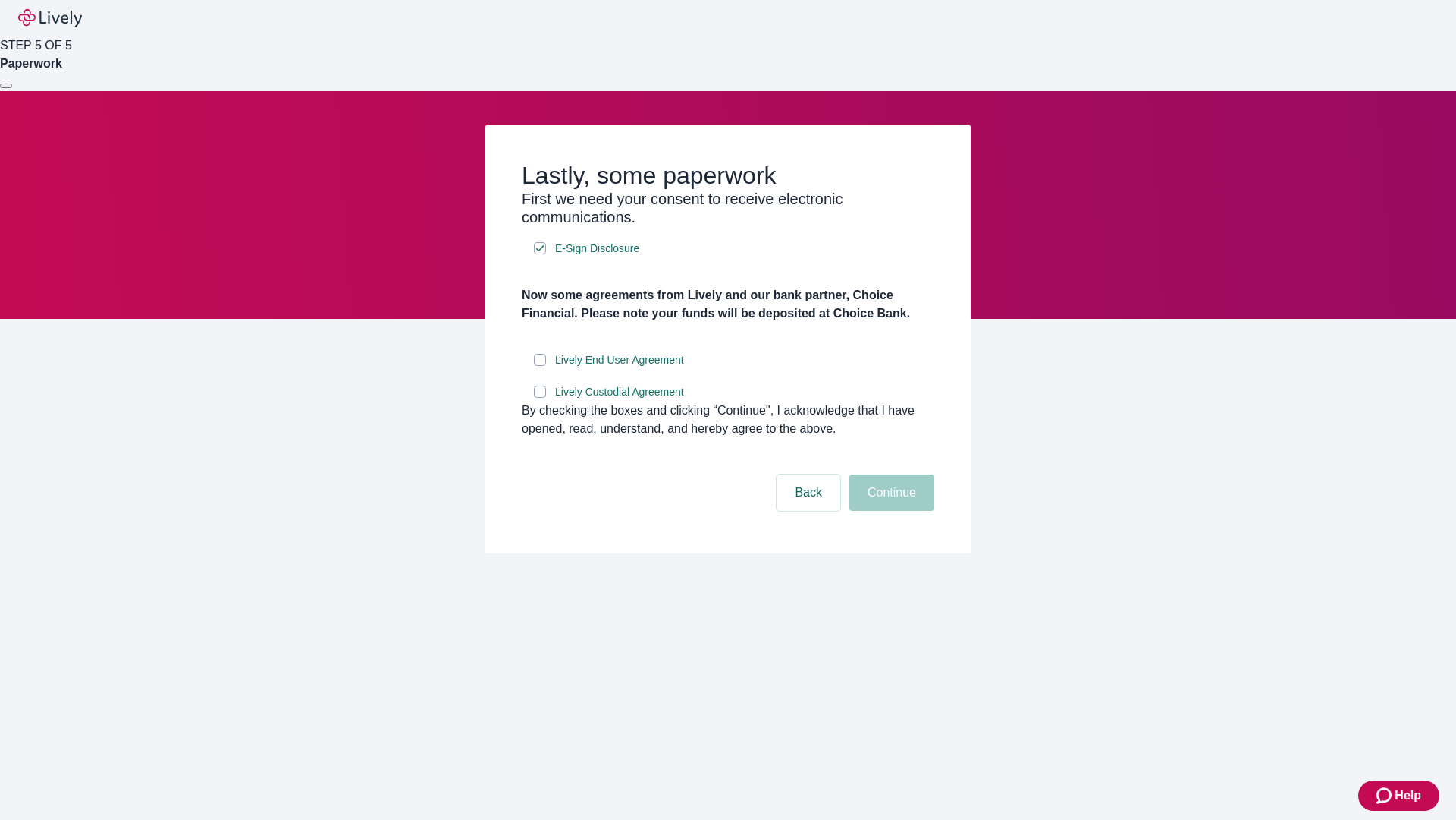
click at [540, 365] on input "Lively End User Agreement" at bounding box center [540, 359] width 12 height 12
checkbox input "true"
click at [540, 398] on input "Lively Custodial Agreement" at bounding box center [540, 391] width 12 height 12
checkbox input "true"
click at [889, 510] on button "Continue" at bounding box center [891, 492] width 85 height 36
